Goal: Task Accomplishment & Management: Use online tool/utility

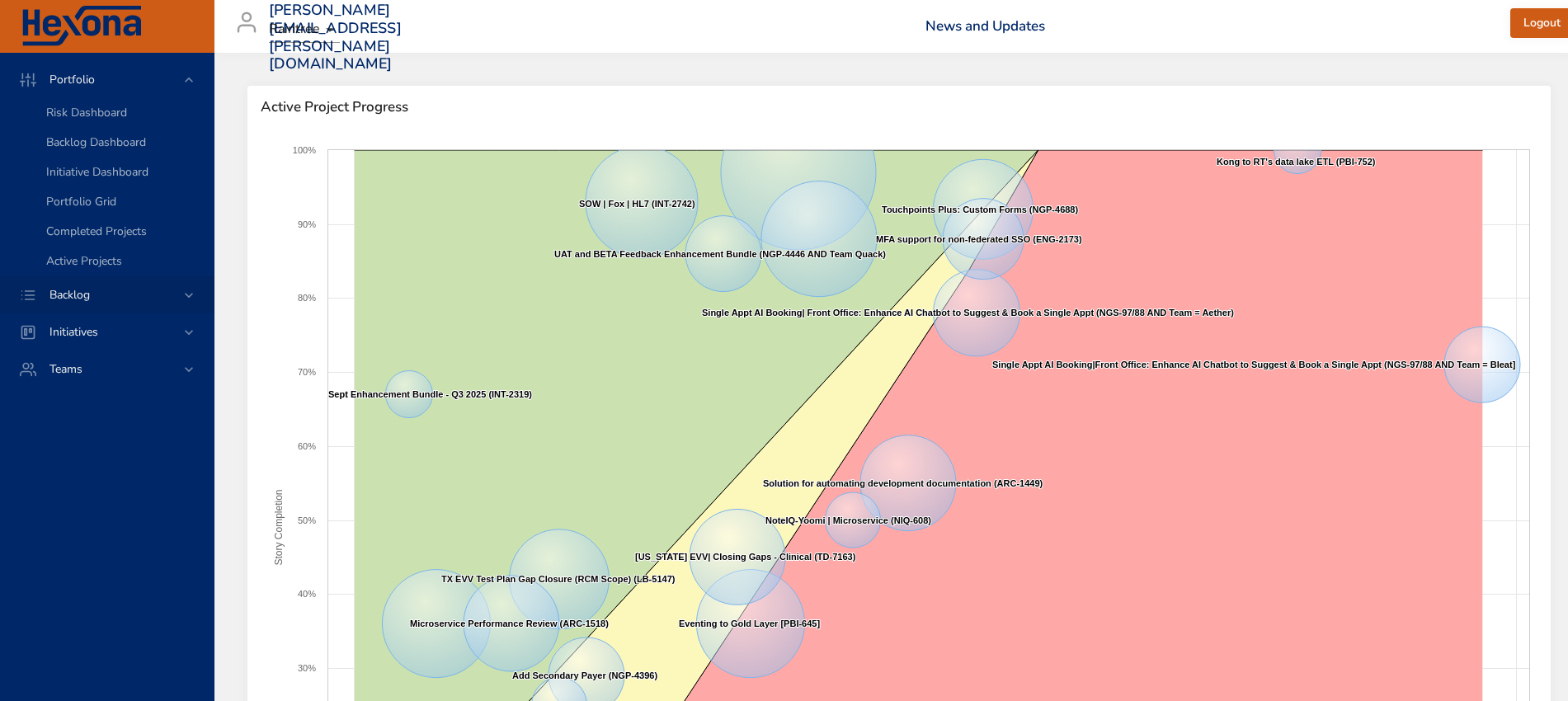
click at [194, 290] on icon at bounding box center [189, 295] width 17 height 17
click at [95, 150] on span "Backlog Details" at bounding box center [86, 150] width 79 height 16
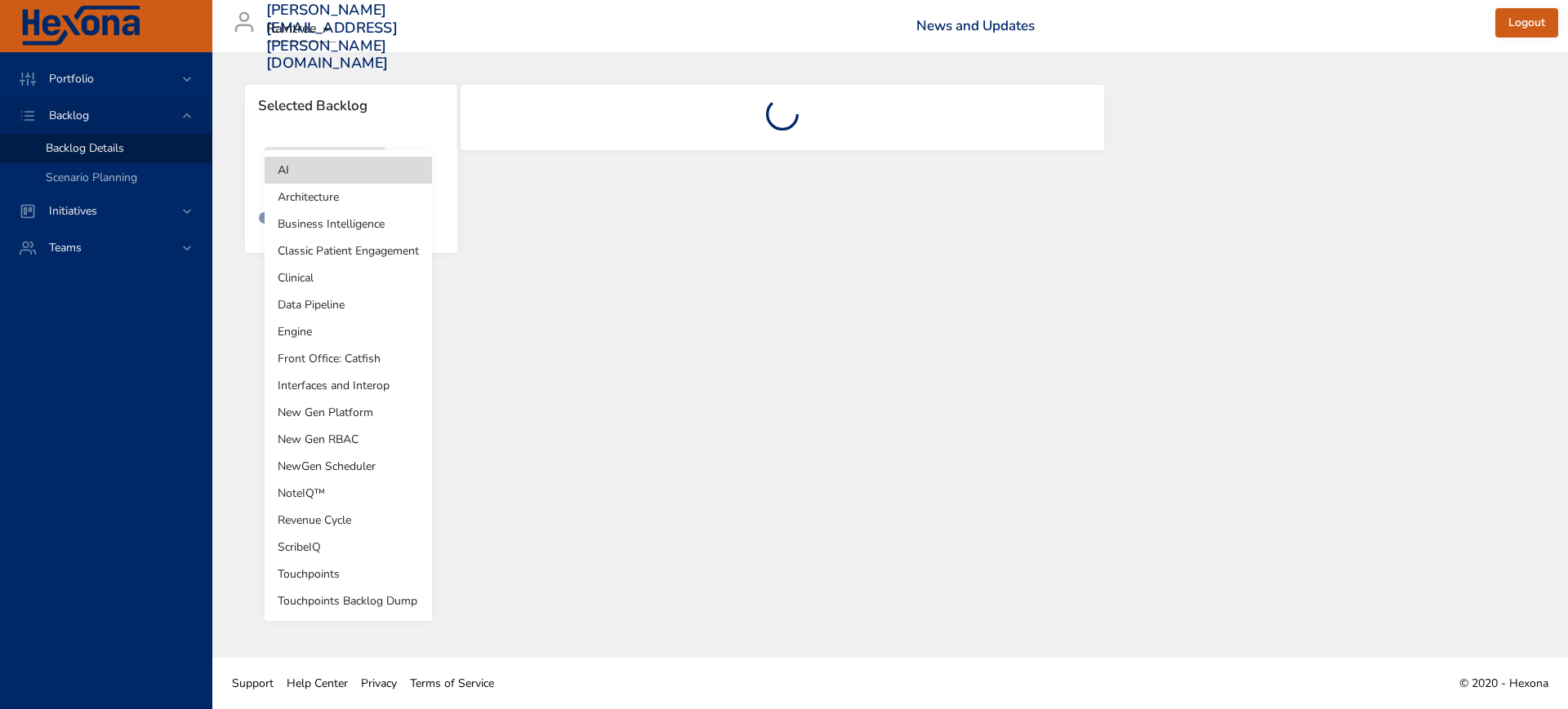
click at [348, 176] on body "Portfolio Backlog Backlog Details Scenario Planning Initiatives Teams [PERSON_N…" at bounding box center [784, 354] width 1568 height 709
click at [319, 527] on li "Revenue Cycle" at bounding box center [349, 520] width 168 height 27
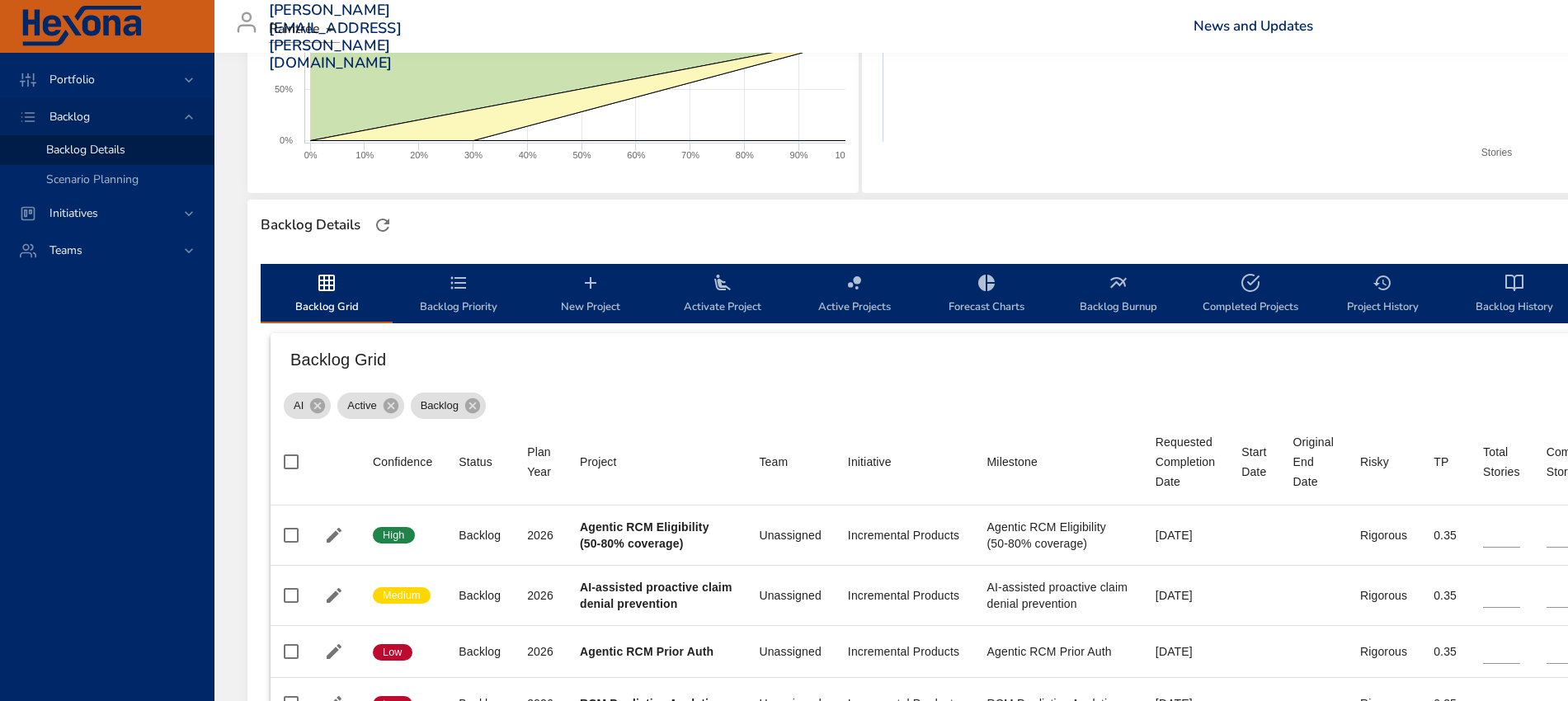
scroll to position [309, 0]
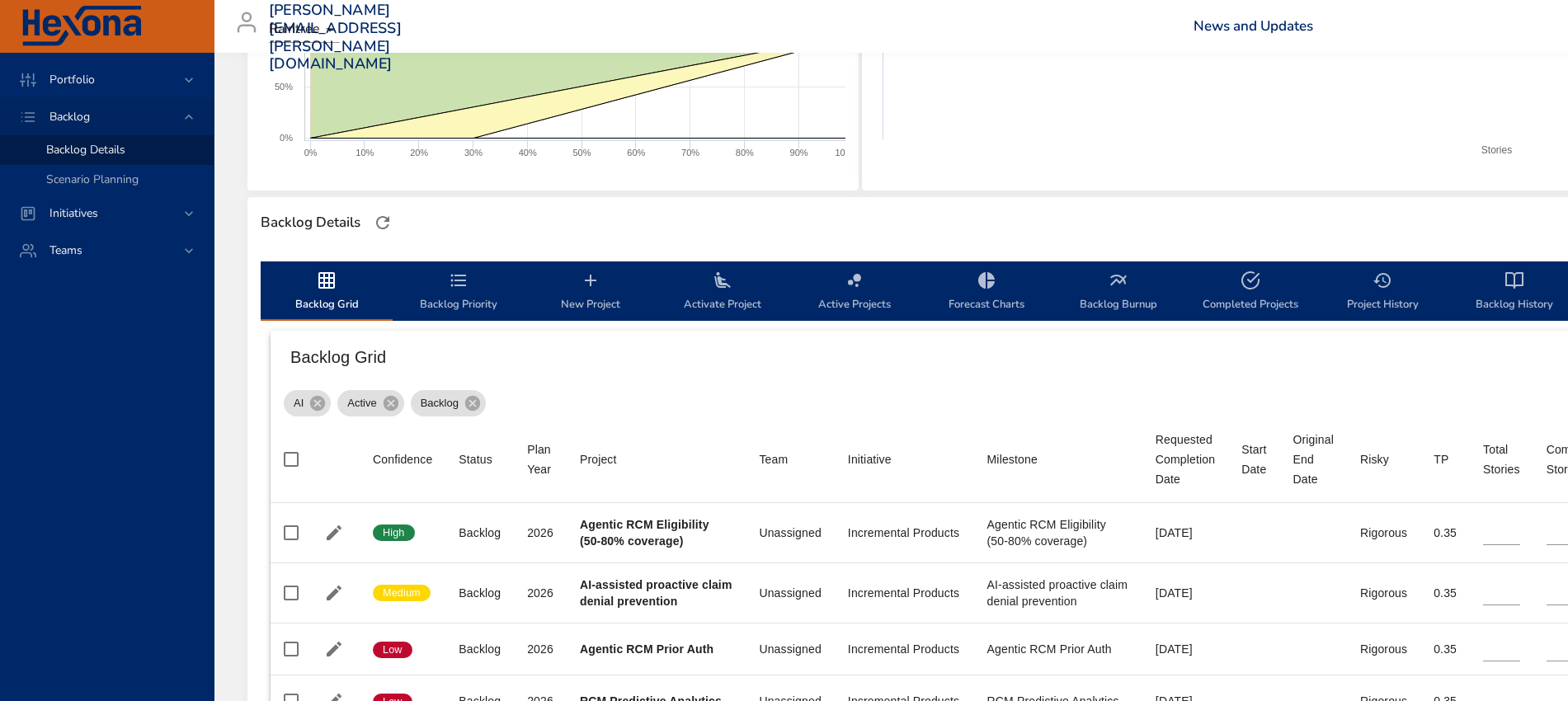
type input "**"
type input "*"
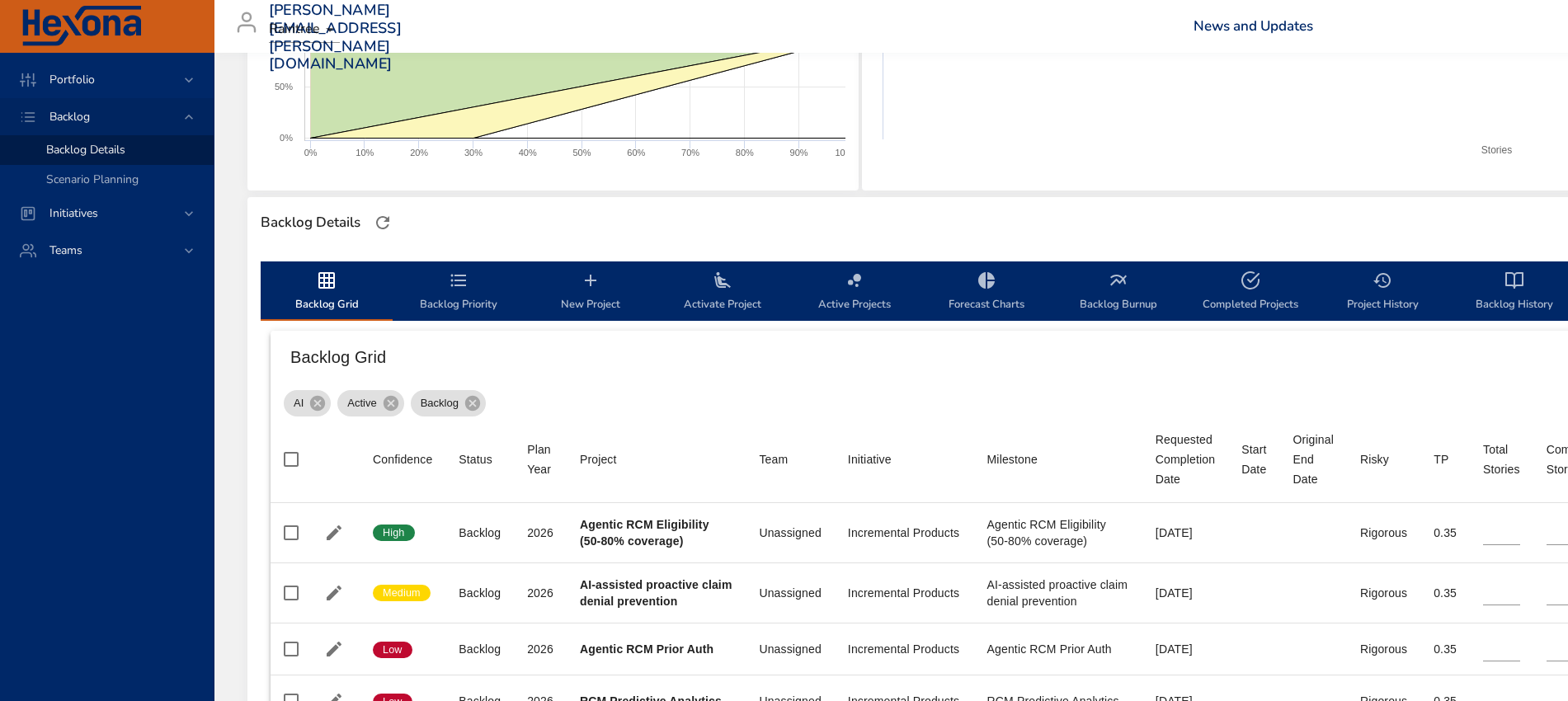
type input "*"
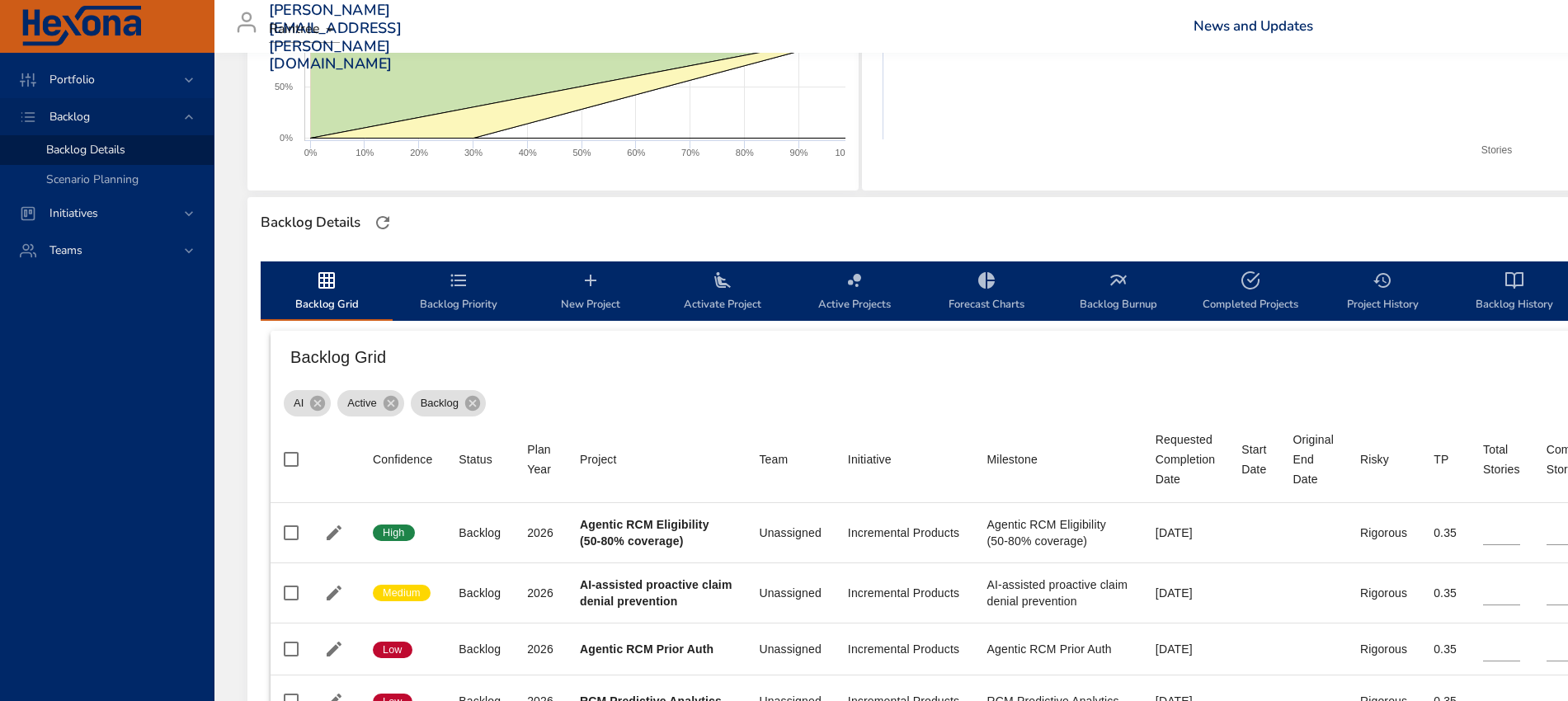
type input "*"
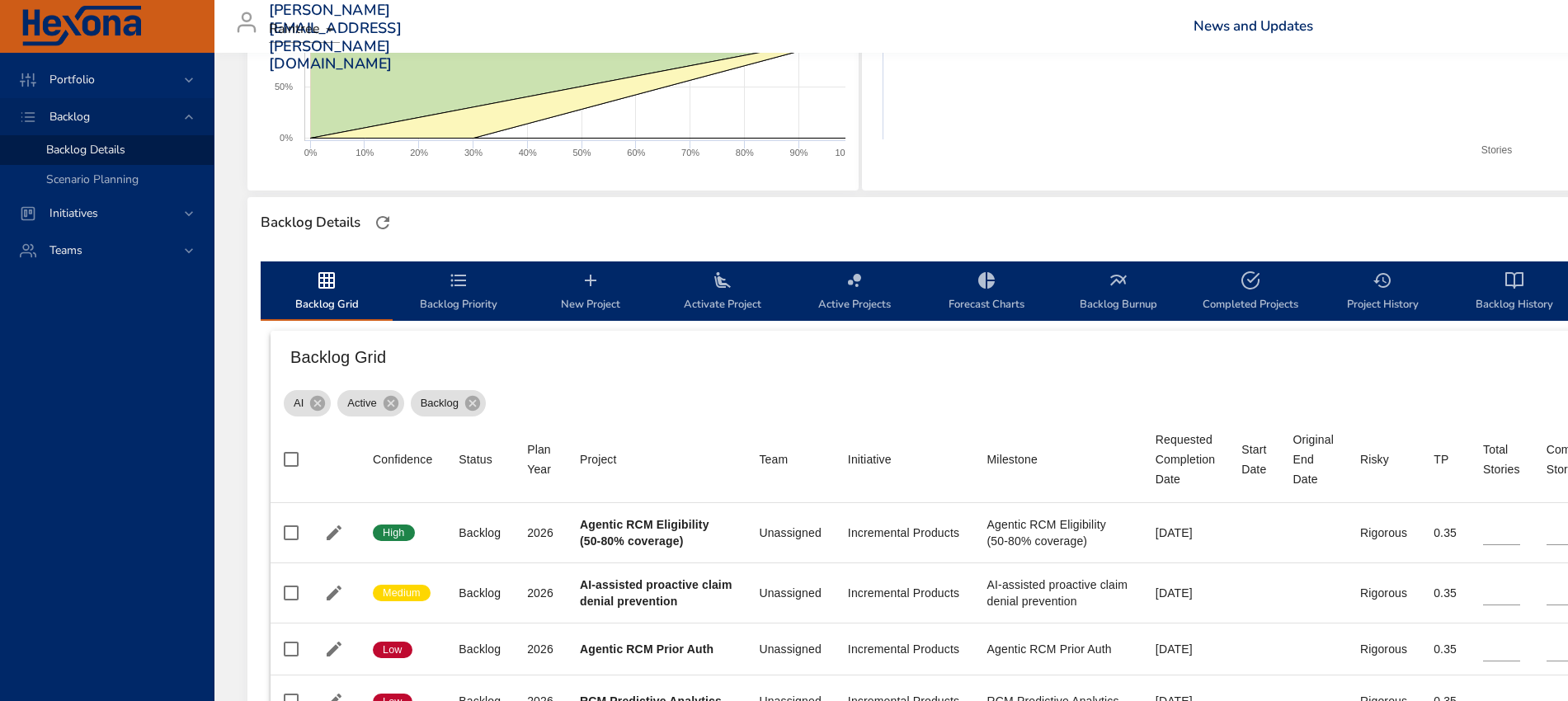
type input "*"
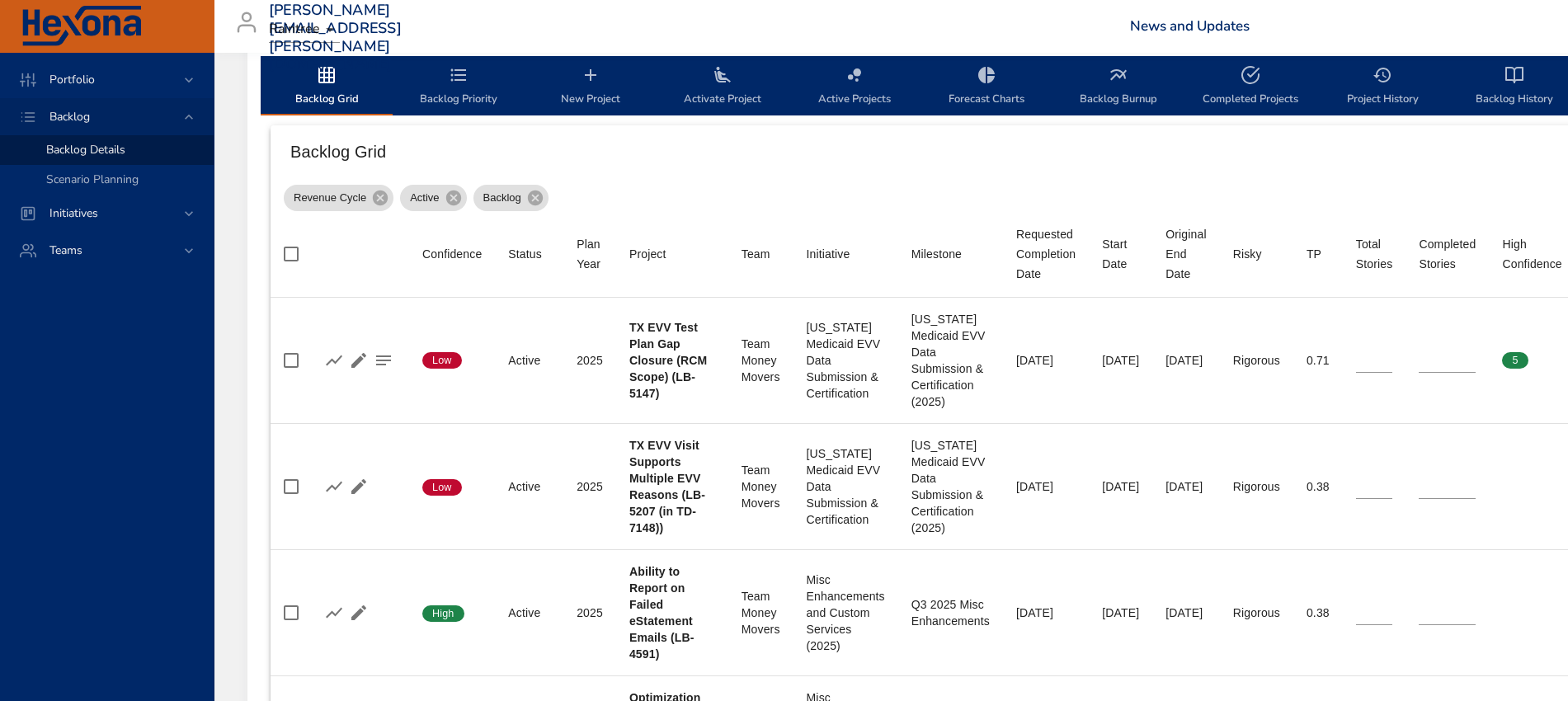
scroll to position [515, 0]
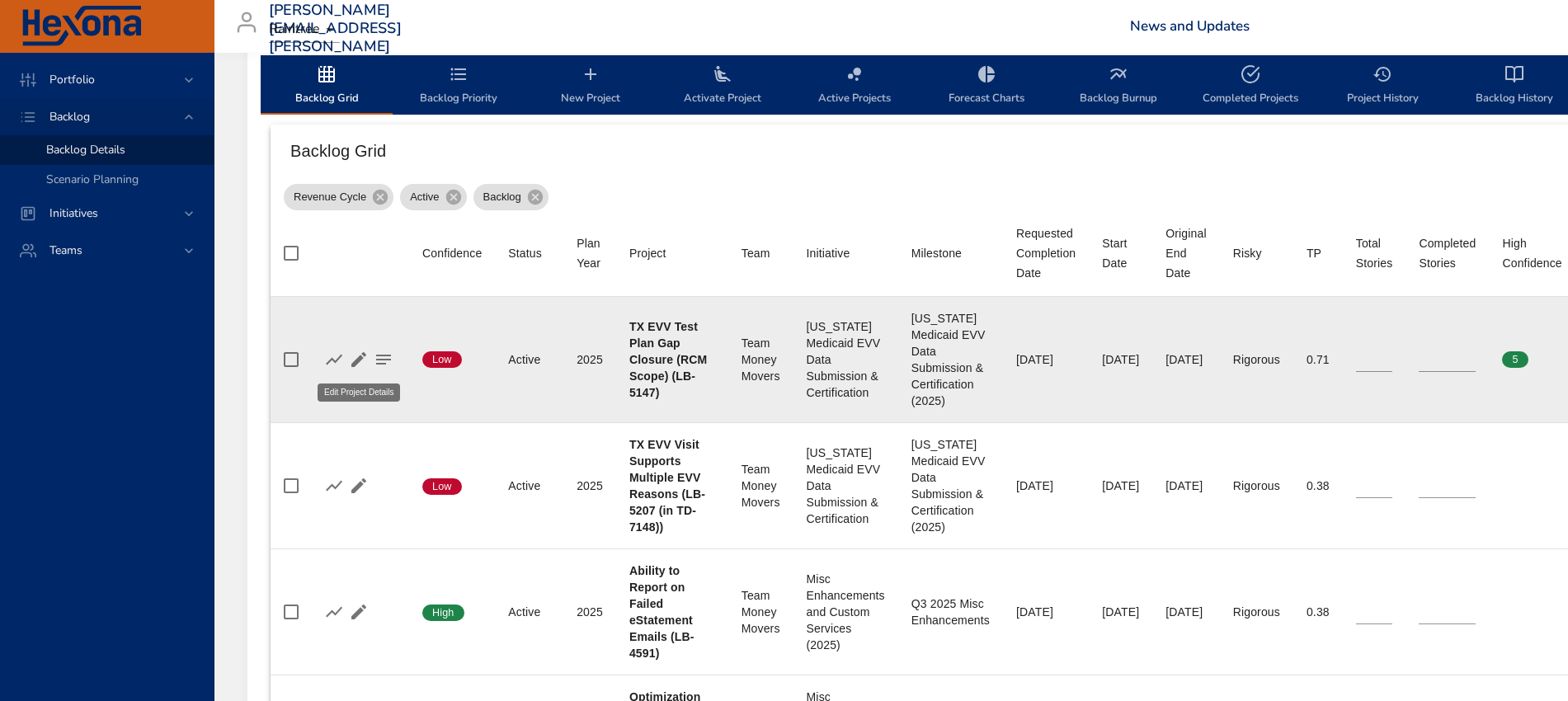
click at [363, 354] on icon "button" at bounding box center [358, 359] width 15 height 15
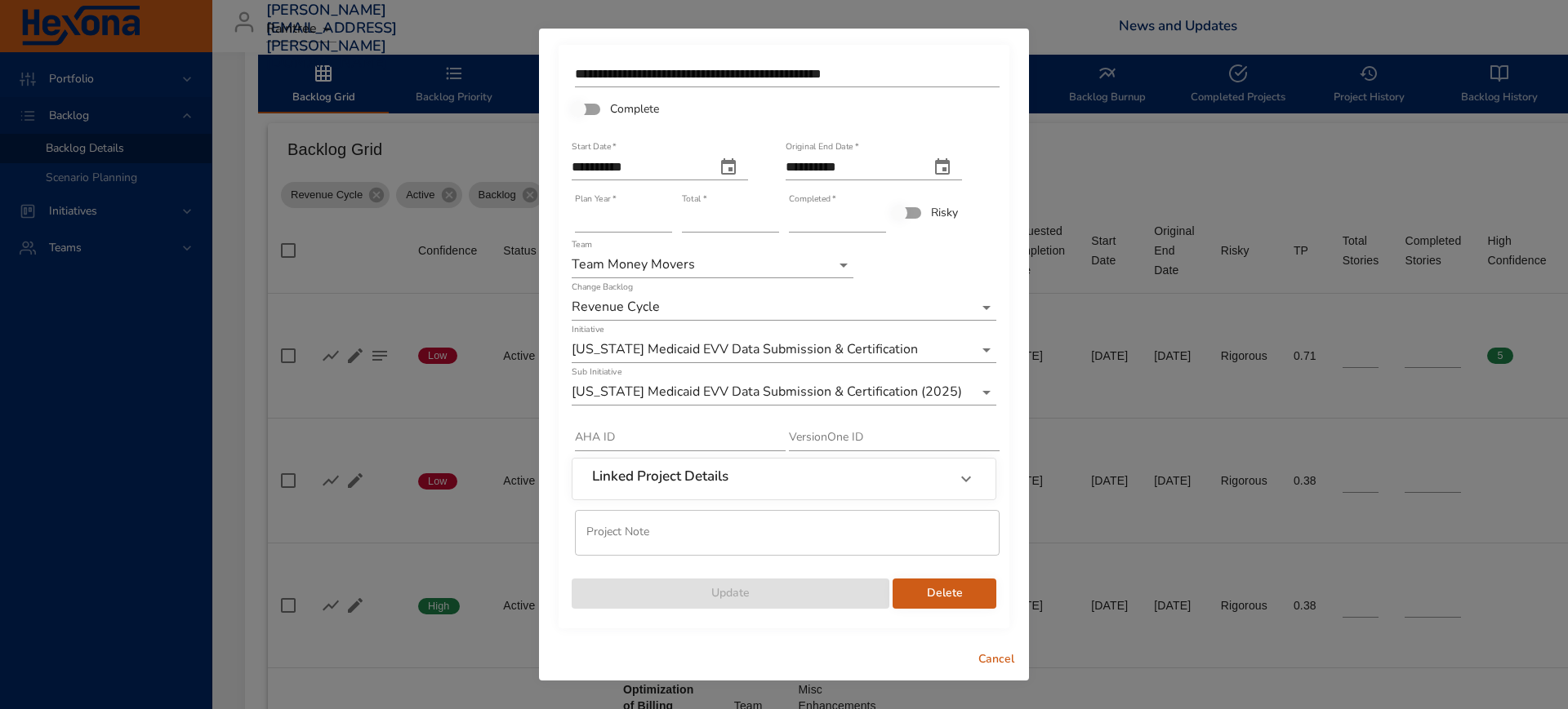
click at [879, 217] on input "*" at bounding box center [837, 220] width 97 height 26
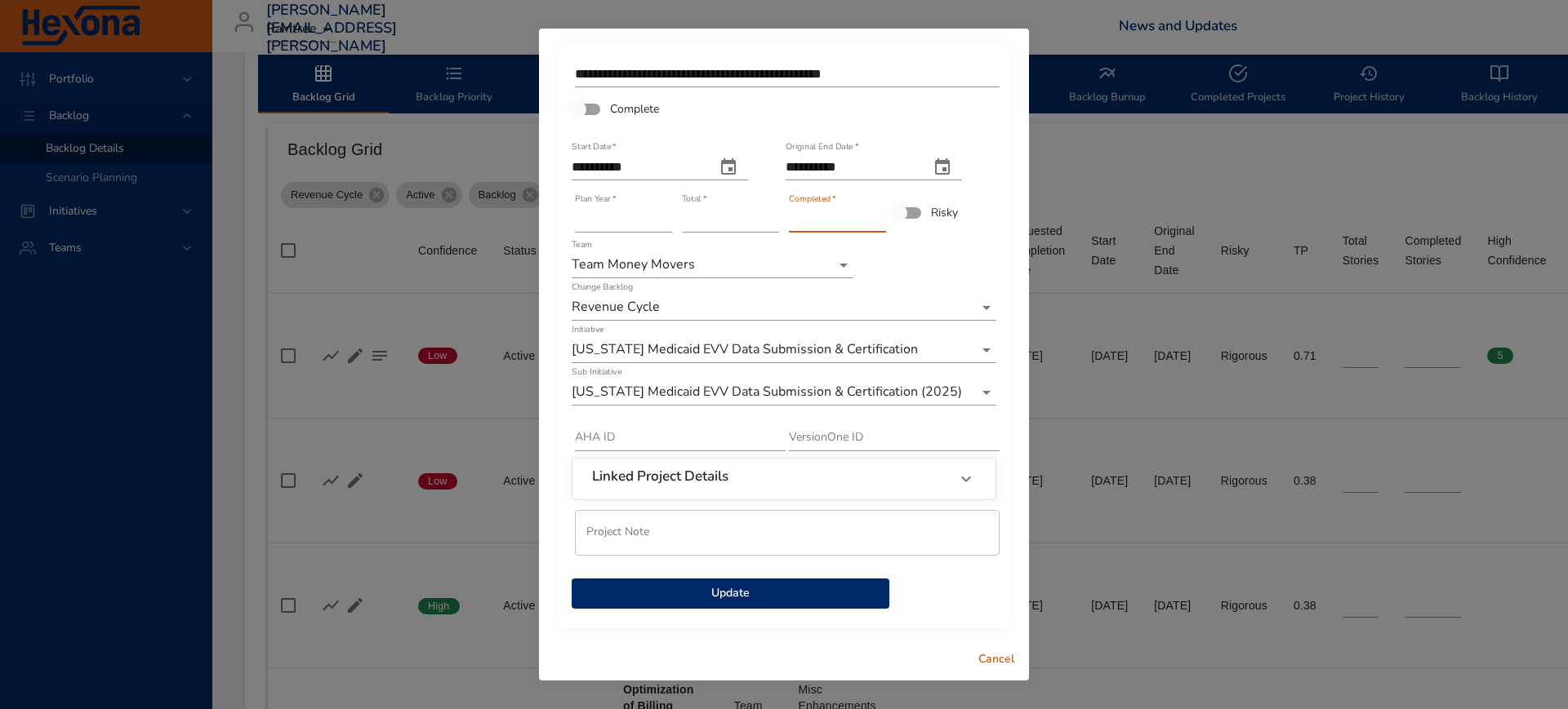
type input "*"
click at [879, 217] on input "*" at bounding box center [837, 220] width 97 height 26
click at [744, 591] on span "Update" at bounding box center [730, 594] width 292 height 20
